Goal: Information Seeking & Learning: Learn about a topic

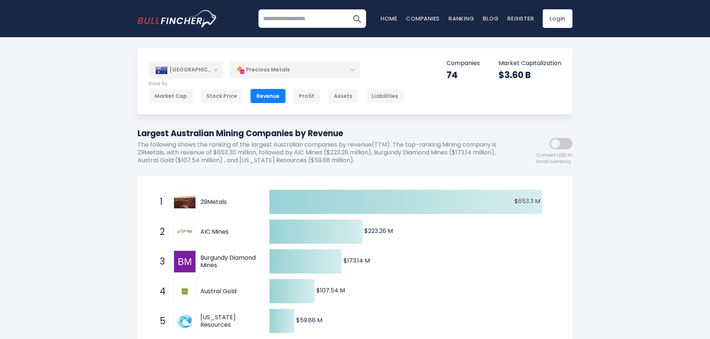
click at [351, 68] on div "Precious Metals" at bounding box center [295, 69] width 130 height 17
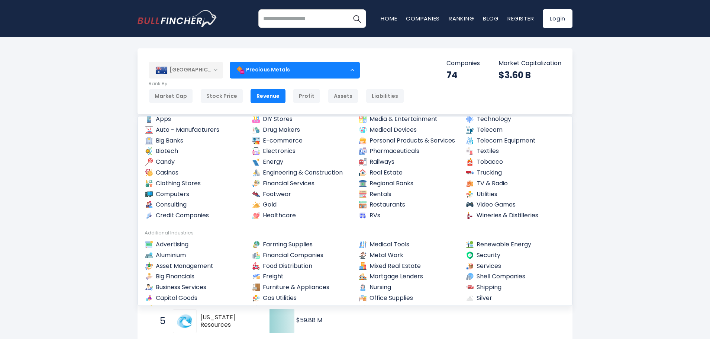
scroll to position [71, 0]
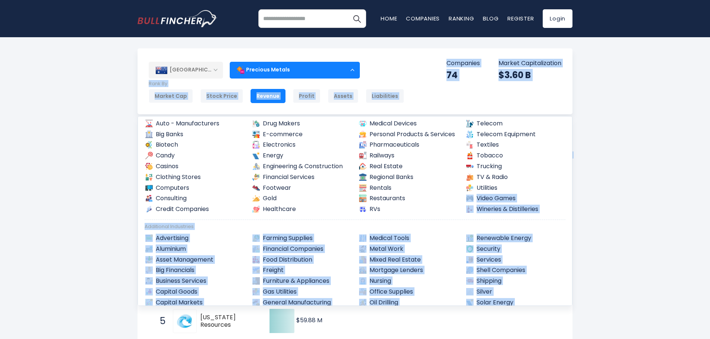
drag, startPoint x: 572, startPoint y: 202, endPoint x: 574, endPoint y: 219, distance: 17.6
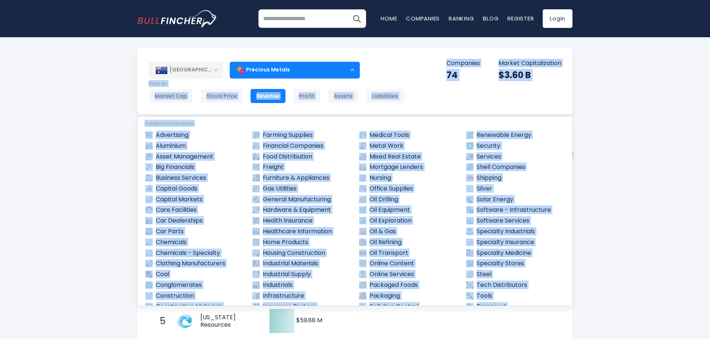
scroll to position [176, 0]
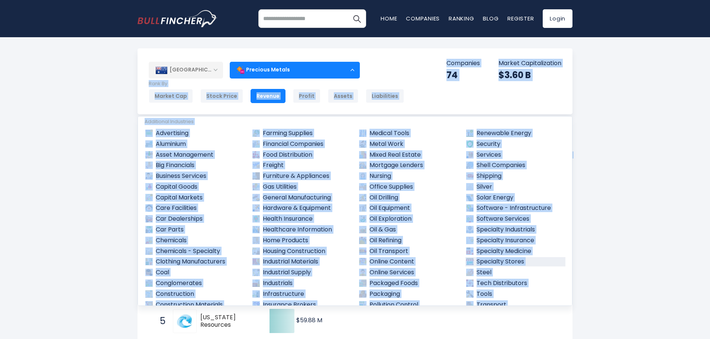
click at [544, 258] on link "Specialty Stores" at bounding box center [516, 261] width 100 height 9
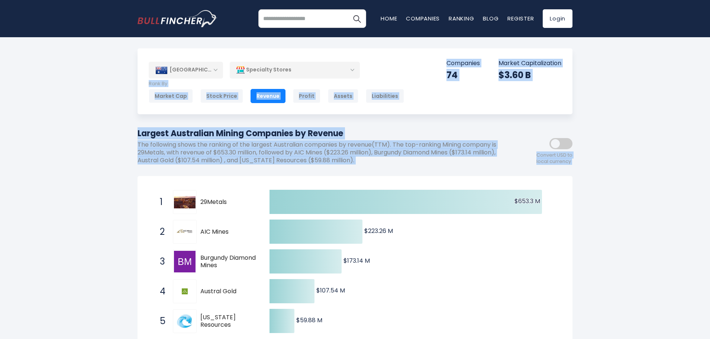
click at [397, 77] on div "Australia Entire World 30,373 North America United States 3,966 Canada" at bounding box center [355, 81] width 435 height 66
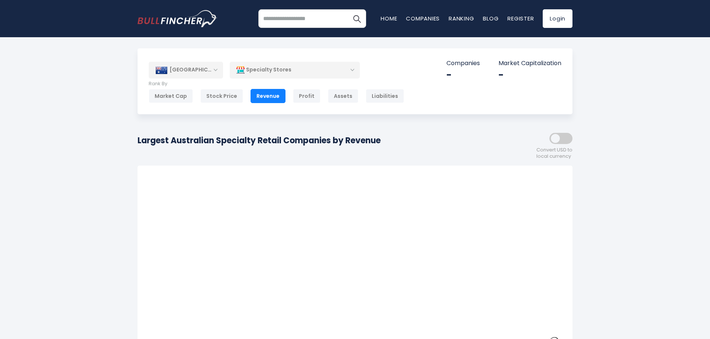
click at [352, 69] on div "Specialty Stores" at bounding box center [295, 69] width 130 height 17
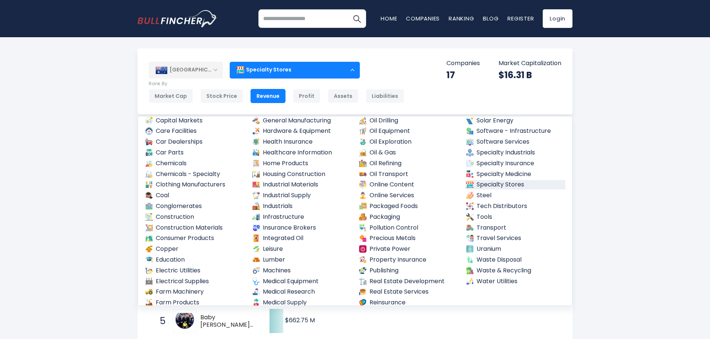
scroll to position [257, 0]
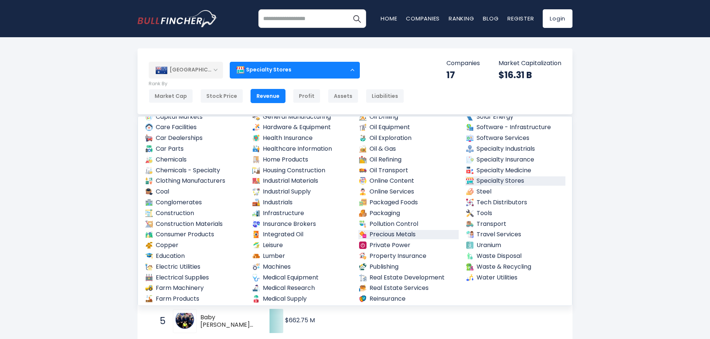
click at [413, 233] on link "Precious Metals" at bounding box center [408, 234] width 100 height 9
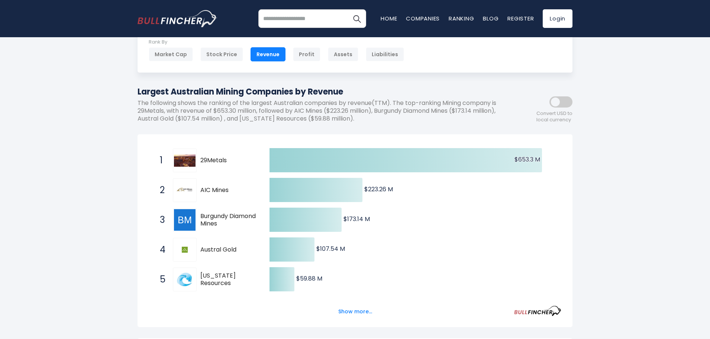
scroll to position [42, 0]
click at [361, 307] on button "Show more..." at bounding box center [355, 311] width 43 height 12
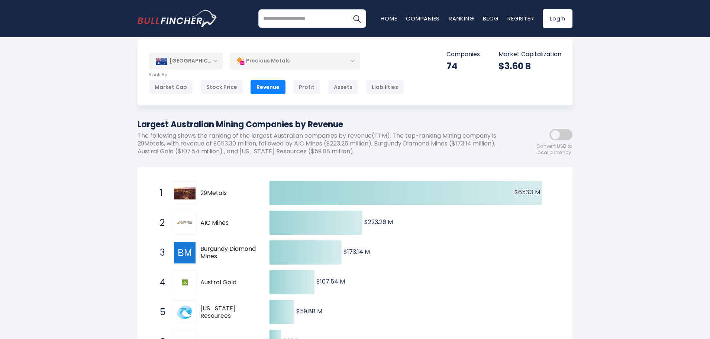
scroll to position [0, 0]
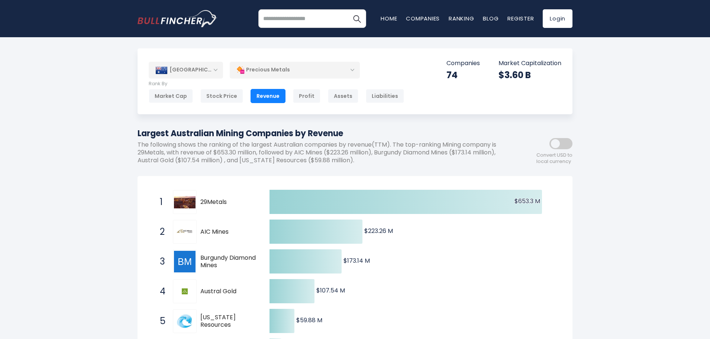
click at [352, 68] on div "Precious Metals" at bounding box center [295, 69] width 130 height 17
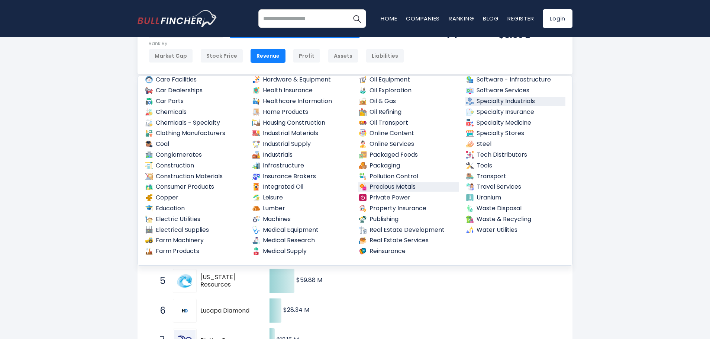
scroll to position [41, 0]
